Goal: Transaction & Acquisition: Download file/media

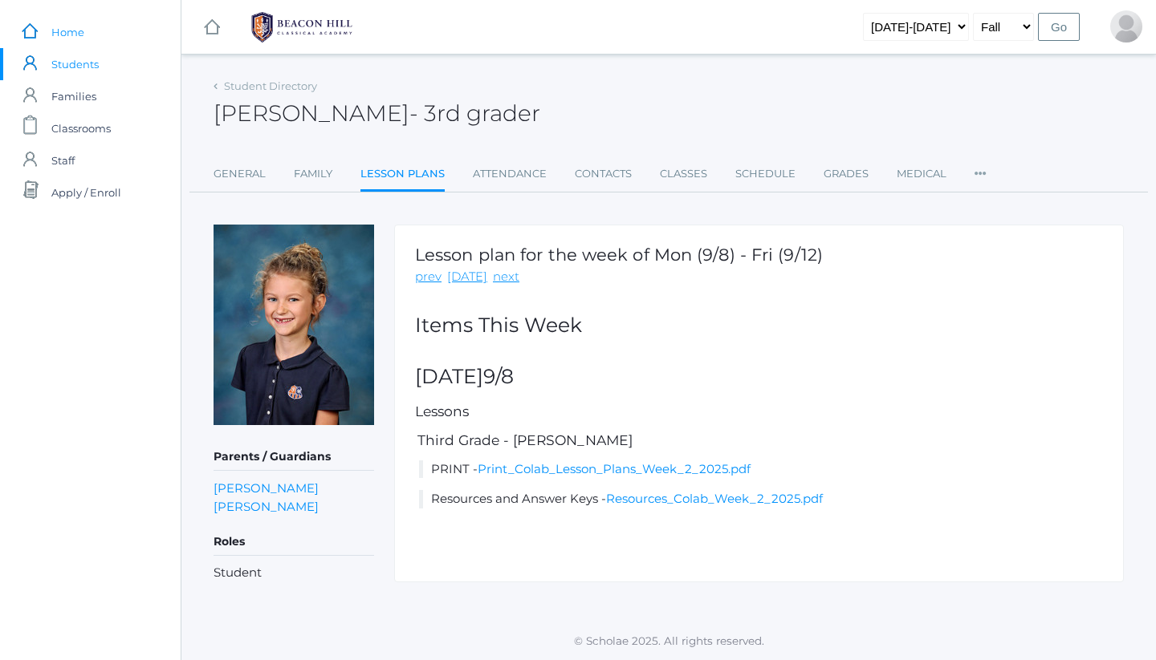
click at [51, 38] on link "icons/ui/navigation/home Created with Sketch. Home" at bounding box center [90, 32] width 181 height 32
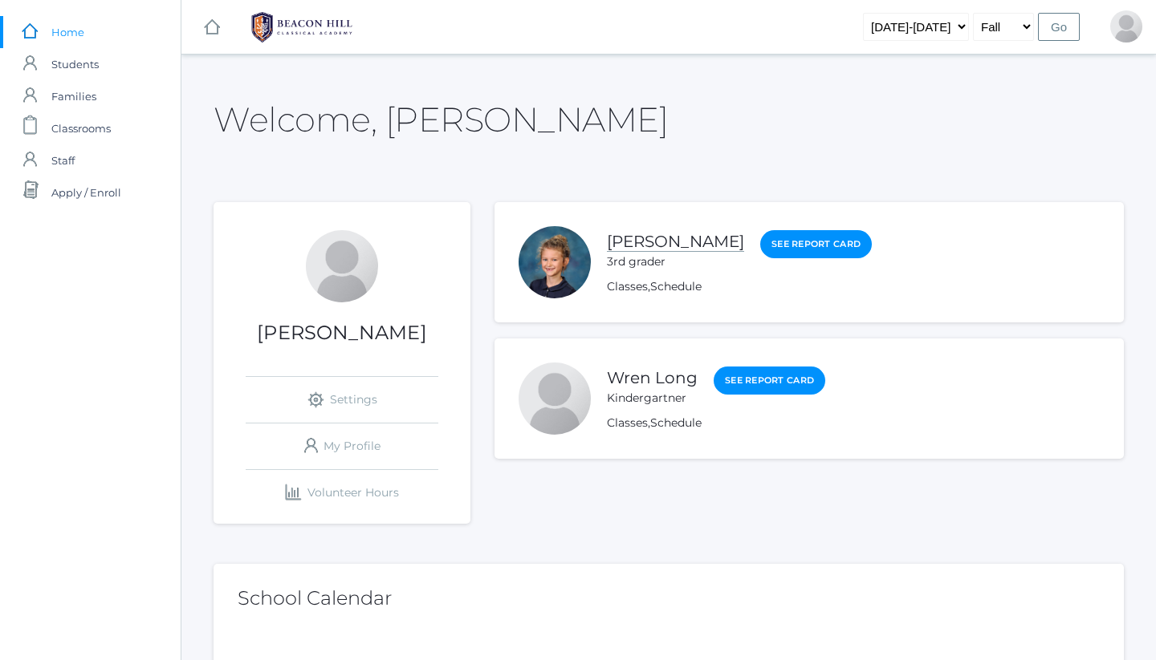
click at [647, 241] on link "[PERSON_NAME]" at bounding box center [675, 242] width 137 height 20
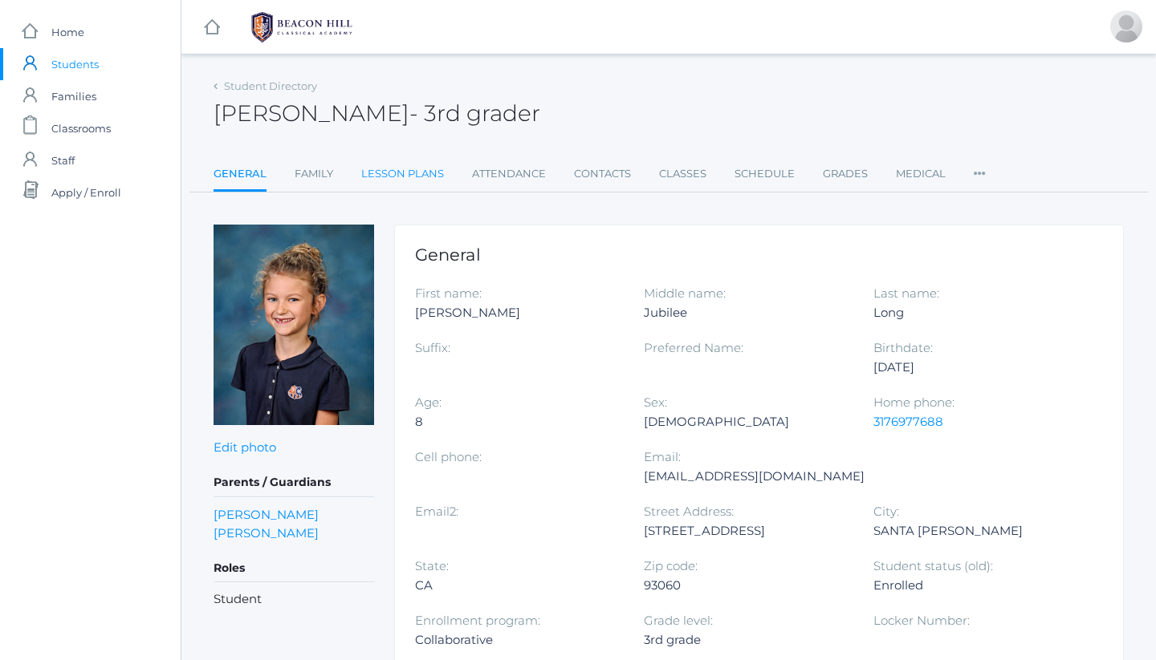
click at [405, 177] on link "Lesson Plans" at bounding box center [402, 174] width 83 height 32
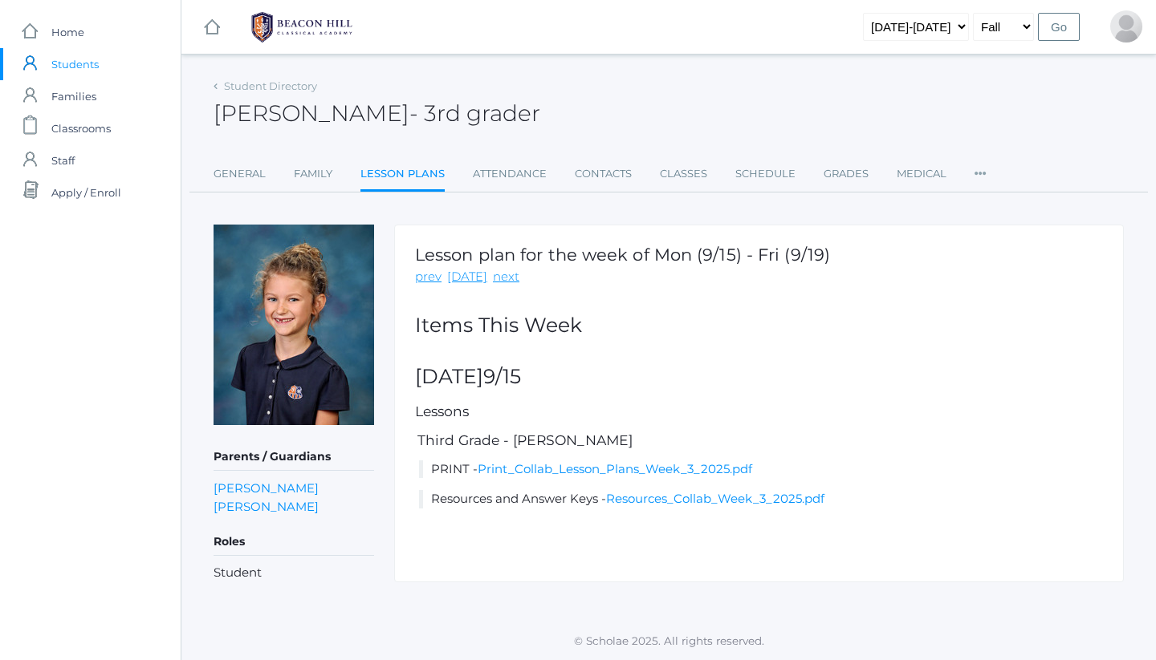
click at [414, 170] on link "Lesson Plans" at bounding box center [402, 175] width 84 height 35
click at [640, 462] on link "Print_Collab_Lesson_Plans_Week_3_2025.pdf" at bounding box center [614, 468] width 274 height 15
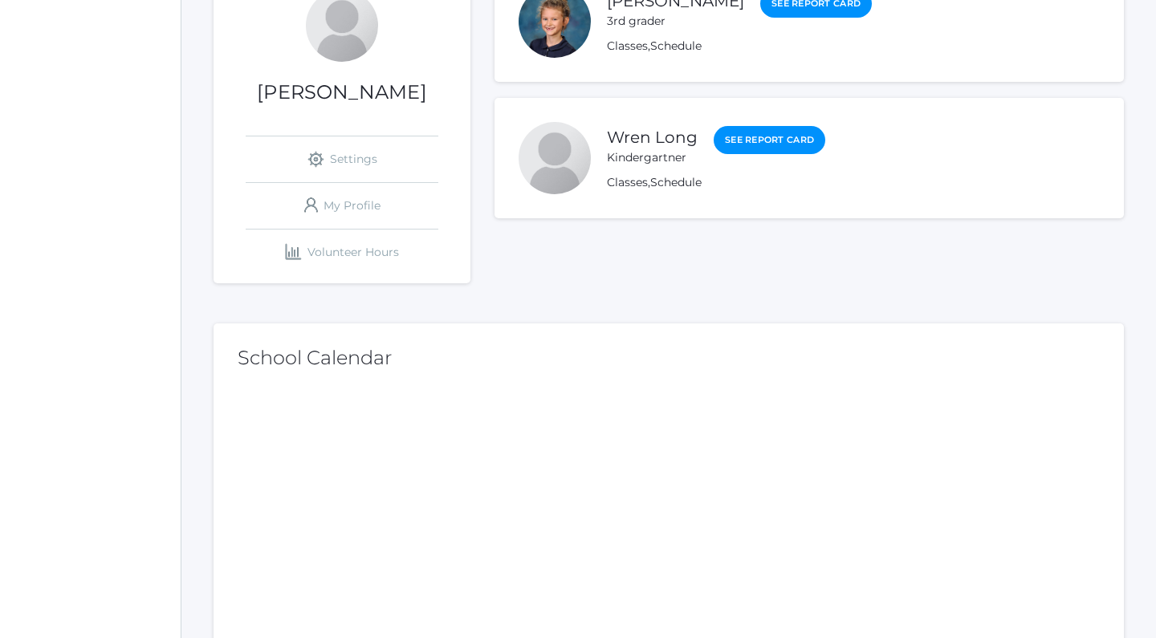
scroll to position [56, 0]
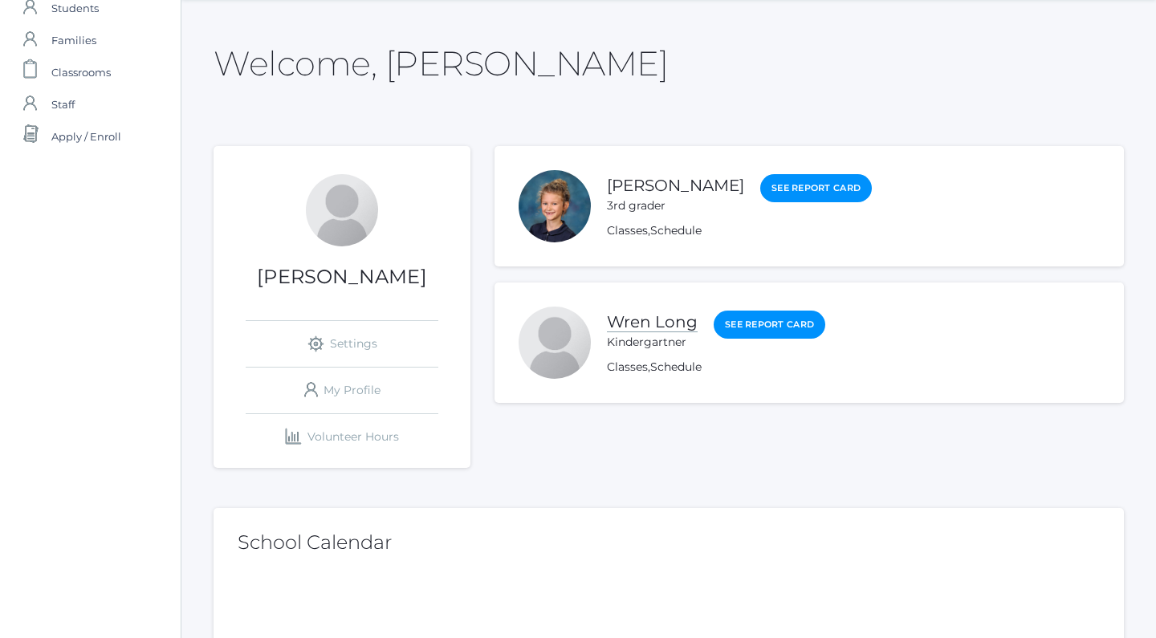
click at [642, 326] on link "Wren Long" at bounding box center [652, 322] width 91 height 20
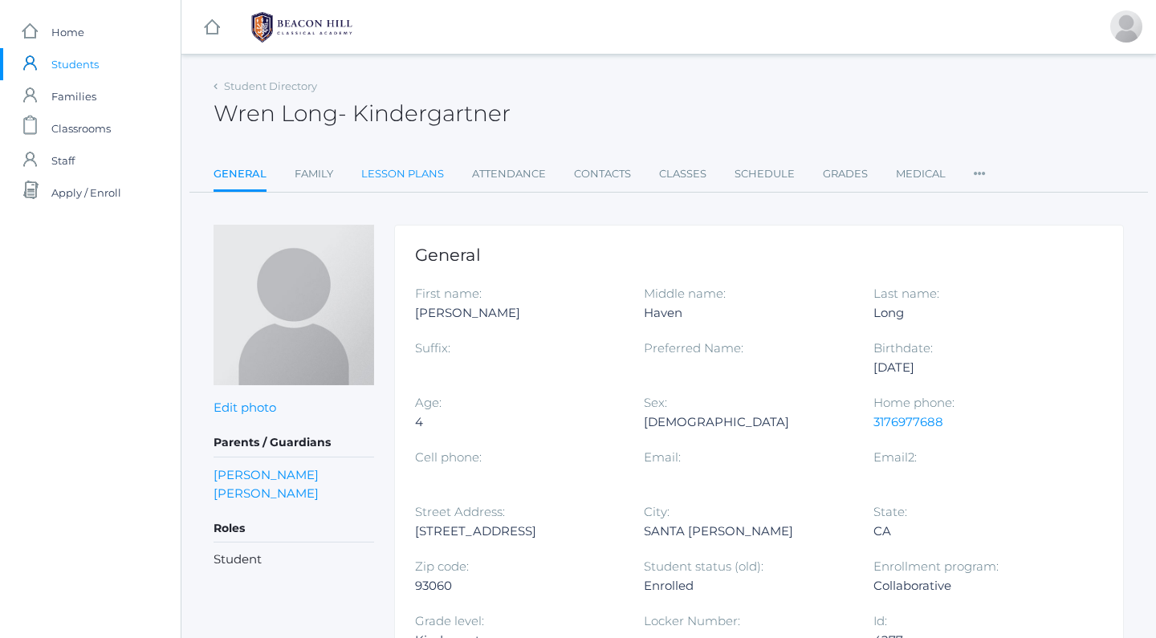
click at [397, 181] on link "Lesson Plans" at bounding box center [402, 174] width 83 height 32
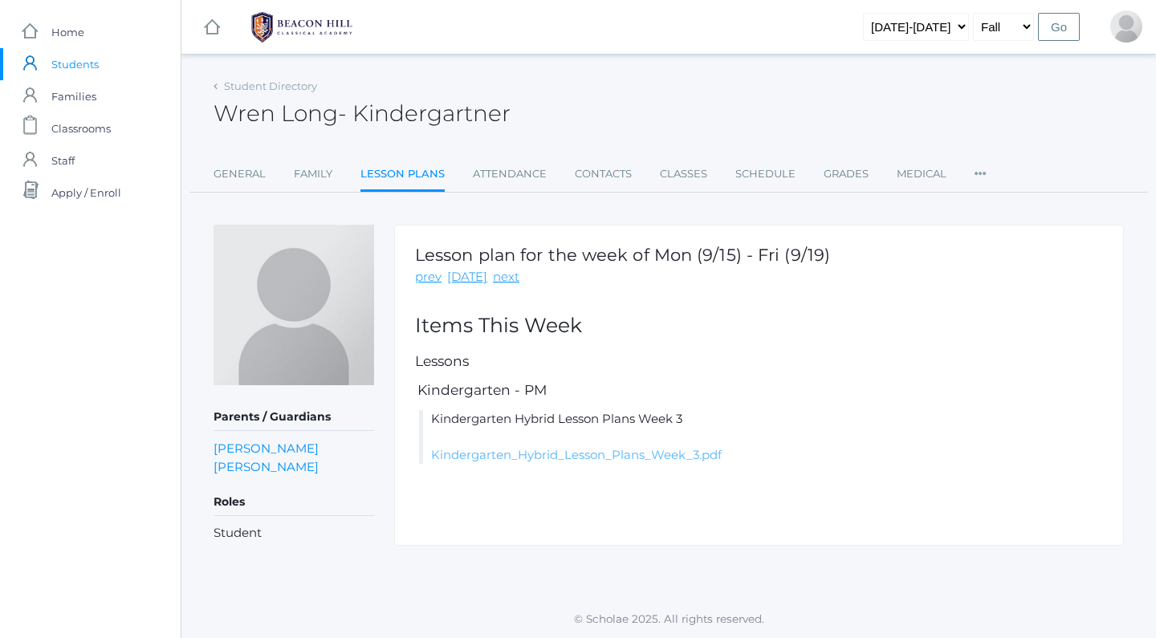
click at [546, 456] on link "Kindergarten_Hybrid_Lesson_Plans_Week_3.pdf" at bounding box center [576, 454] width 290 height 15
